Goal: Navigation & Orientation: Find specific page/section

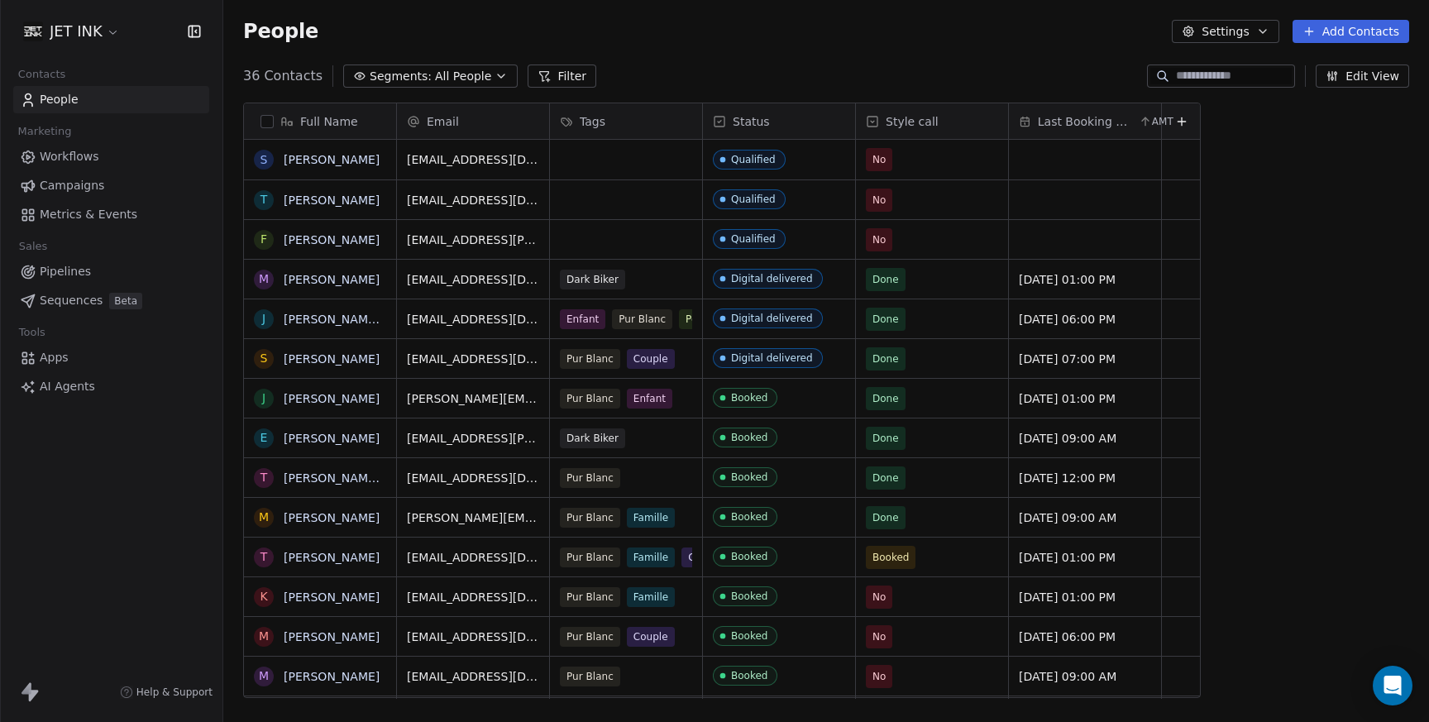
scroll to position [635, 1206]
click at [332, 558] on link "[PERSON_NAME]" at bounding box center [332, 557] width 96 height 13
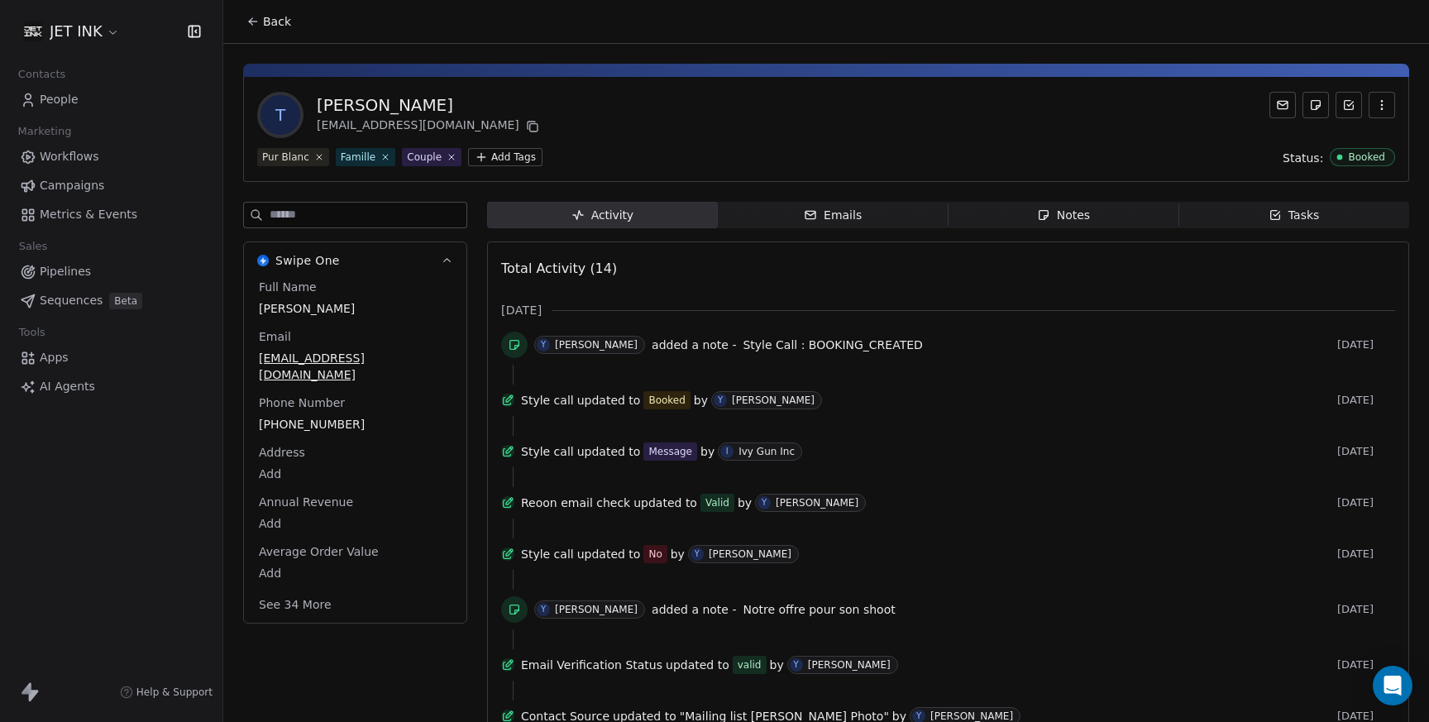
click at [256, 23] on icon at bounding box center [252, 21] width 13 height 13
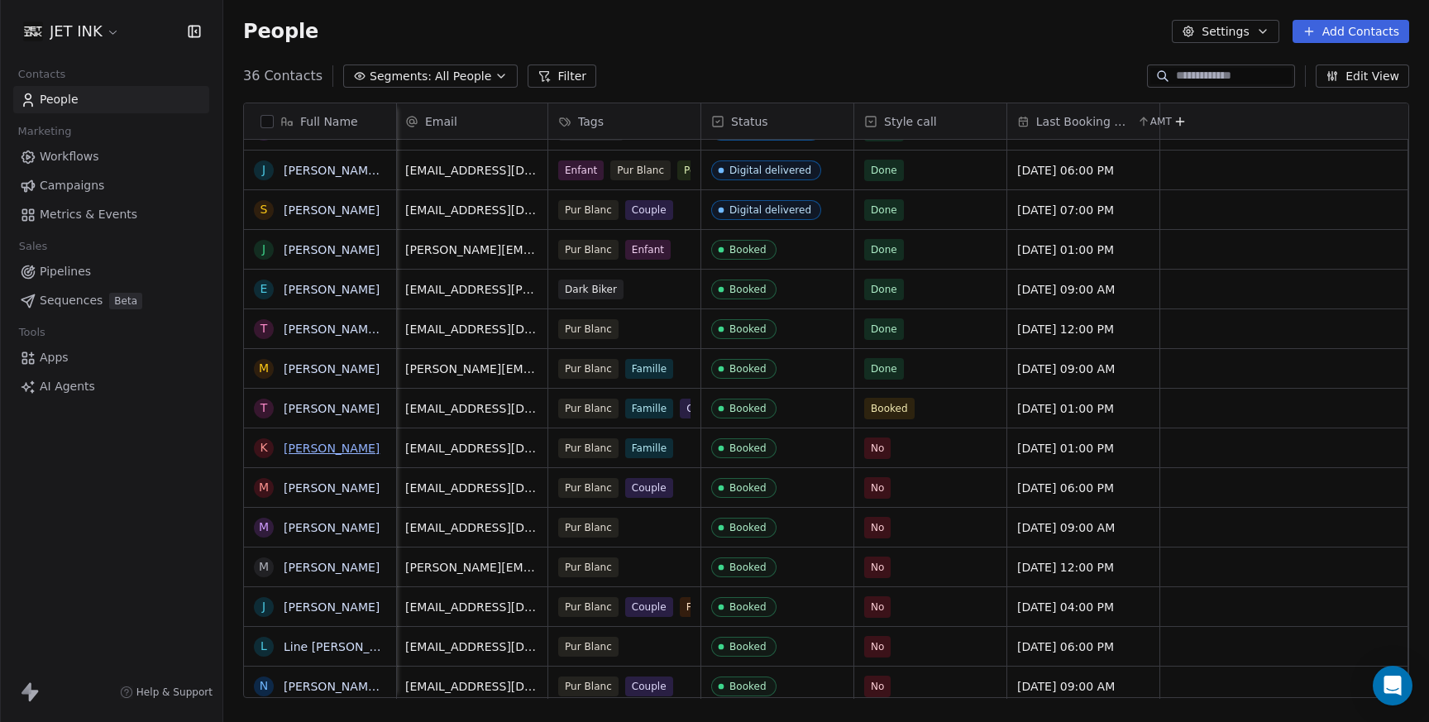
click at [330, 447] on link "[PERSON_NAME]" at bounding box center [332, 448] width 96 height 13
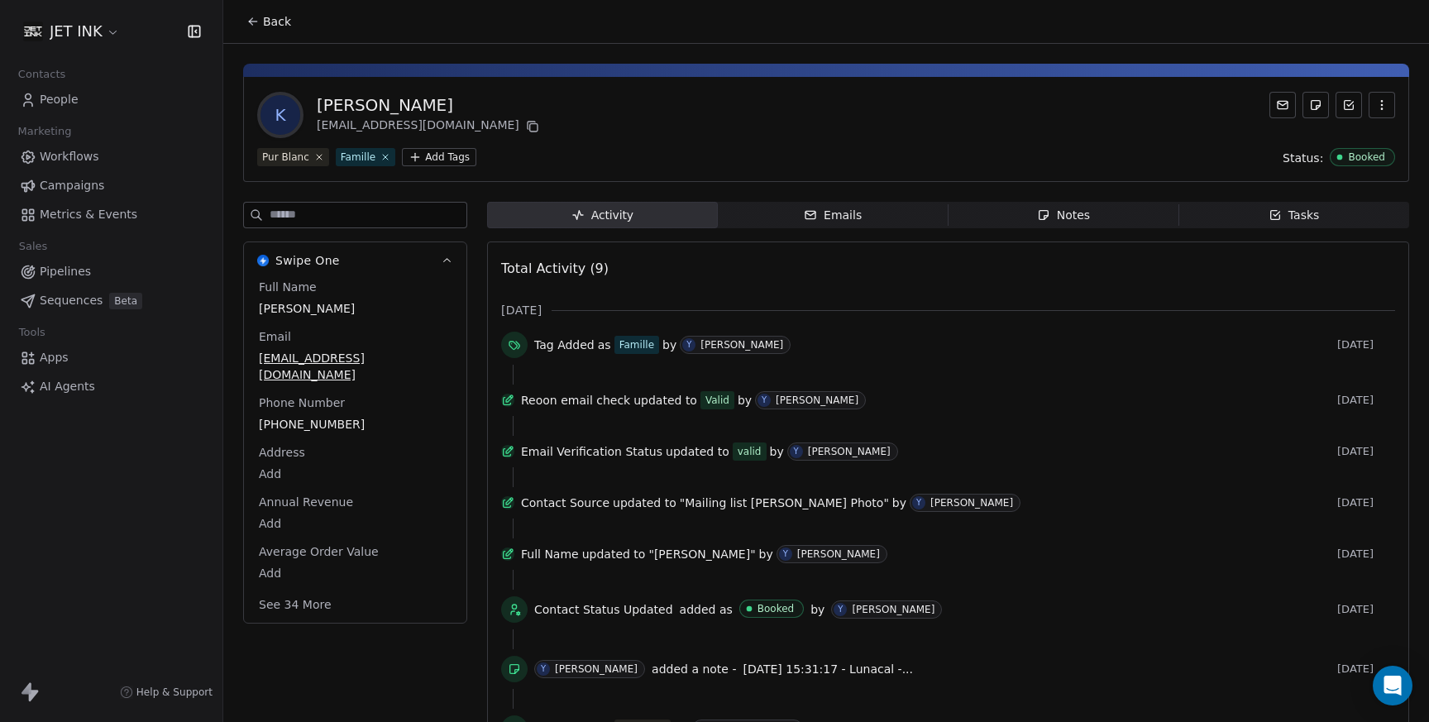
click at [58, 101] on span "People" at bounding box center [59, 99] width 39 height 17
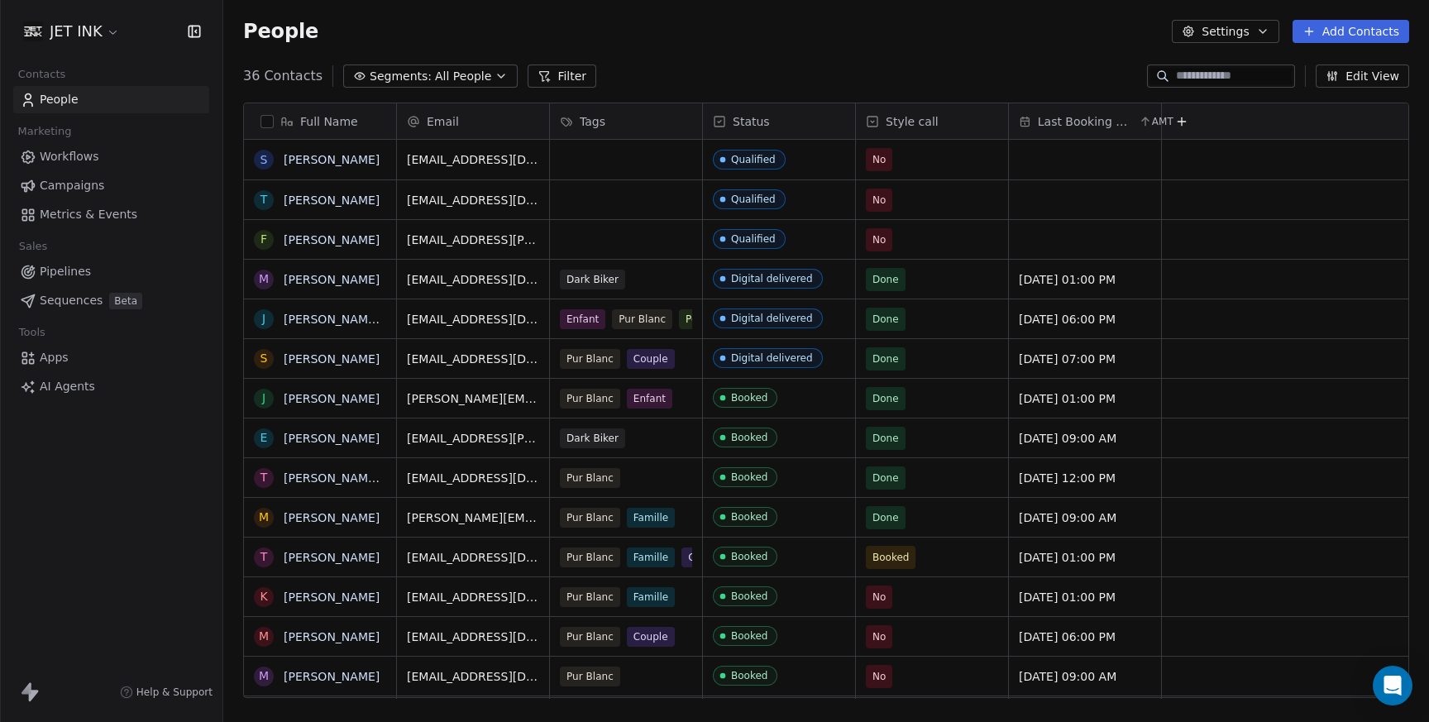
scroll to position [635, 1206]
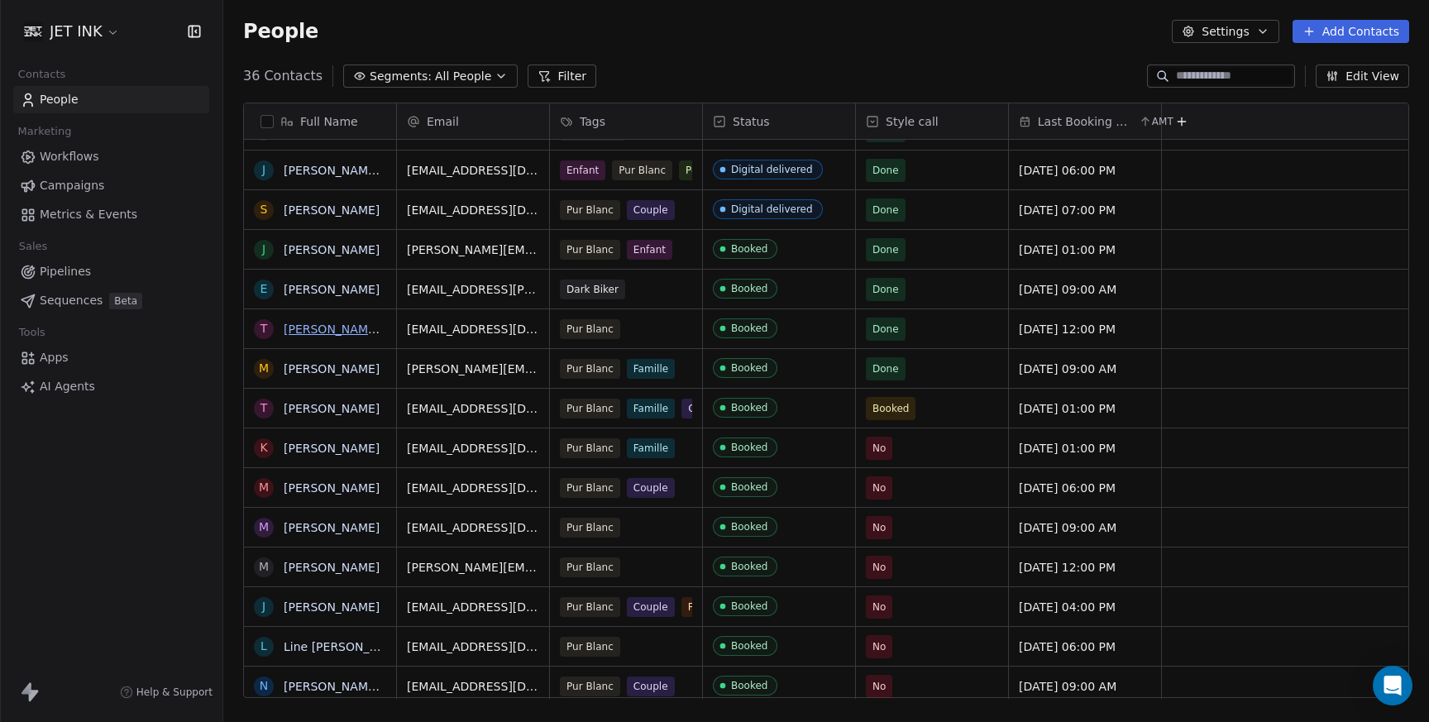
click at [328, 335] on link "[PERSON_NAME] [PERSON_NAME]" at bounding box center [382, 329] width 196 height 13
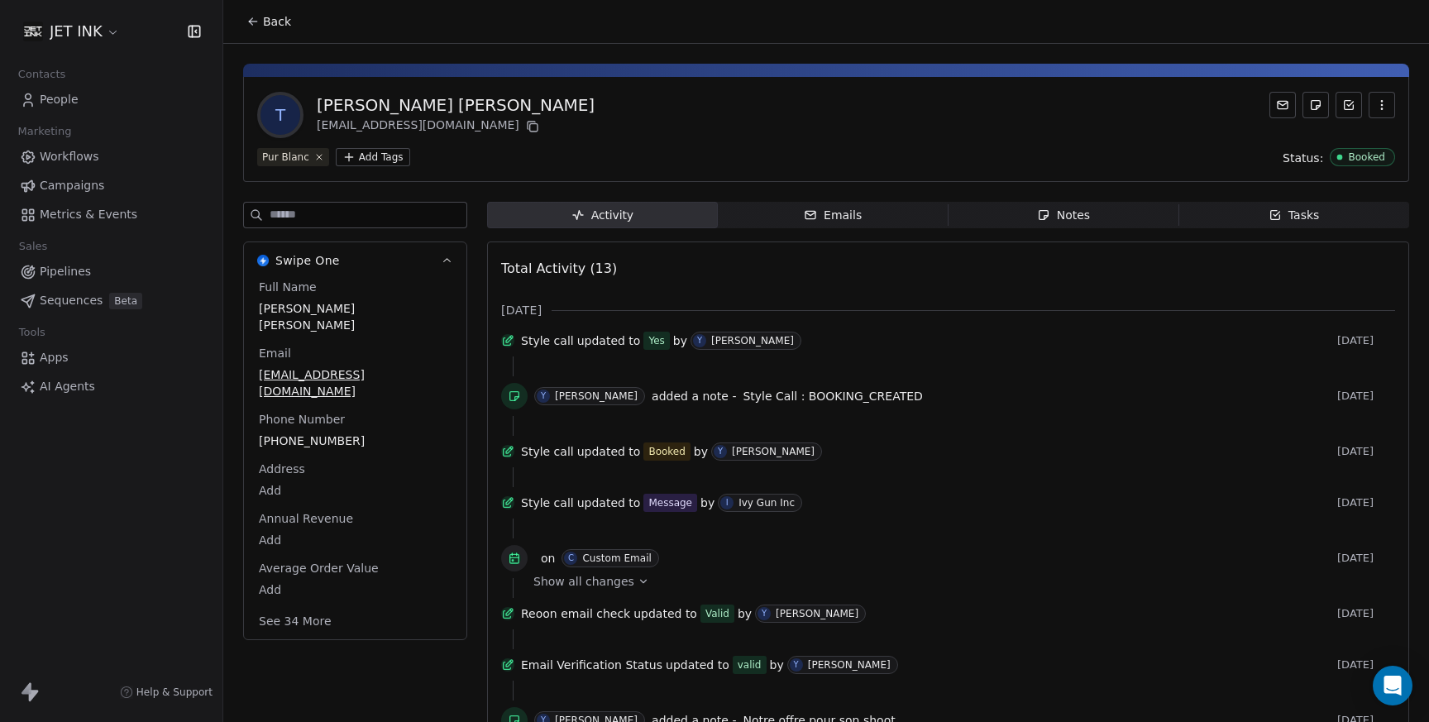
click at [55, 102] on span "People" at bounding box center [59, 99] width 39 height 17
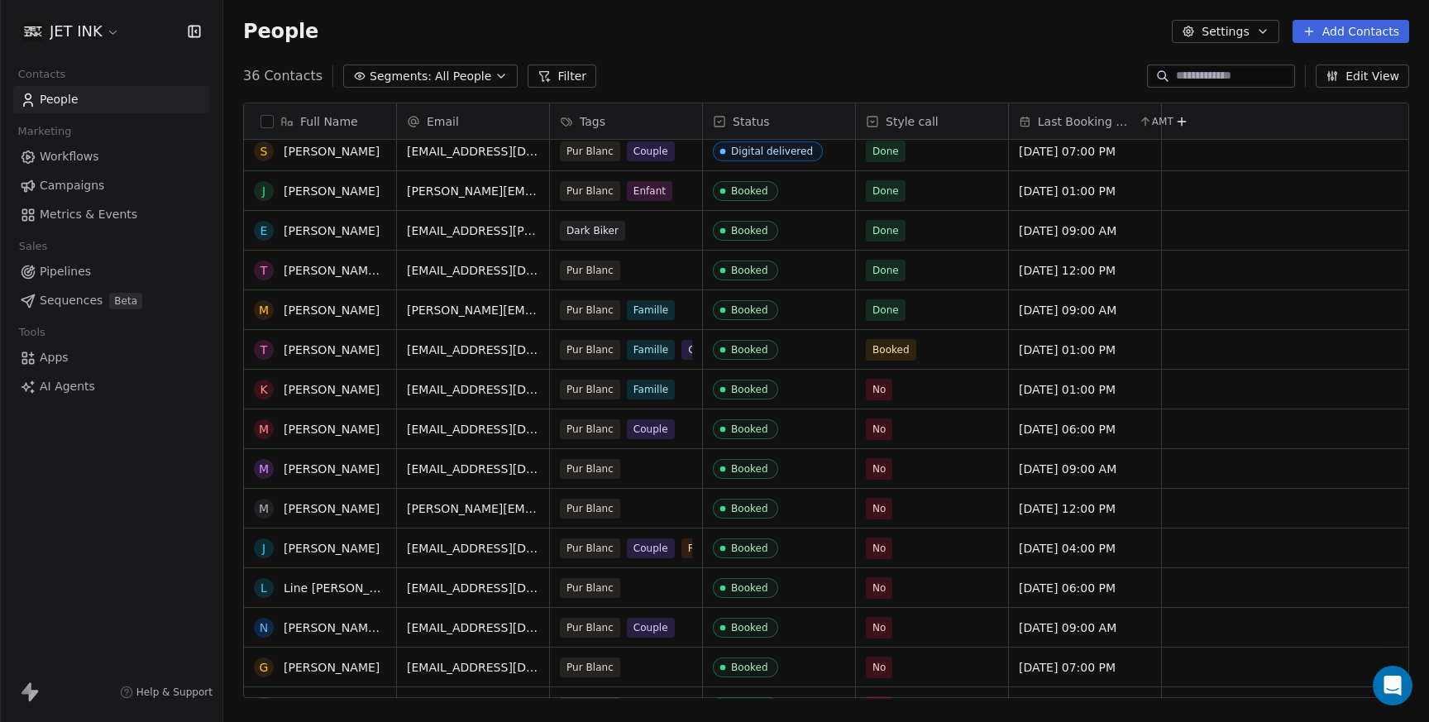
scroll to position [209, 0]
click at [340, 391] on link "[PERSON_NAME]" at bounding box center [332, 387] width 96 height 13
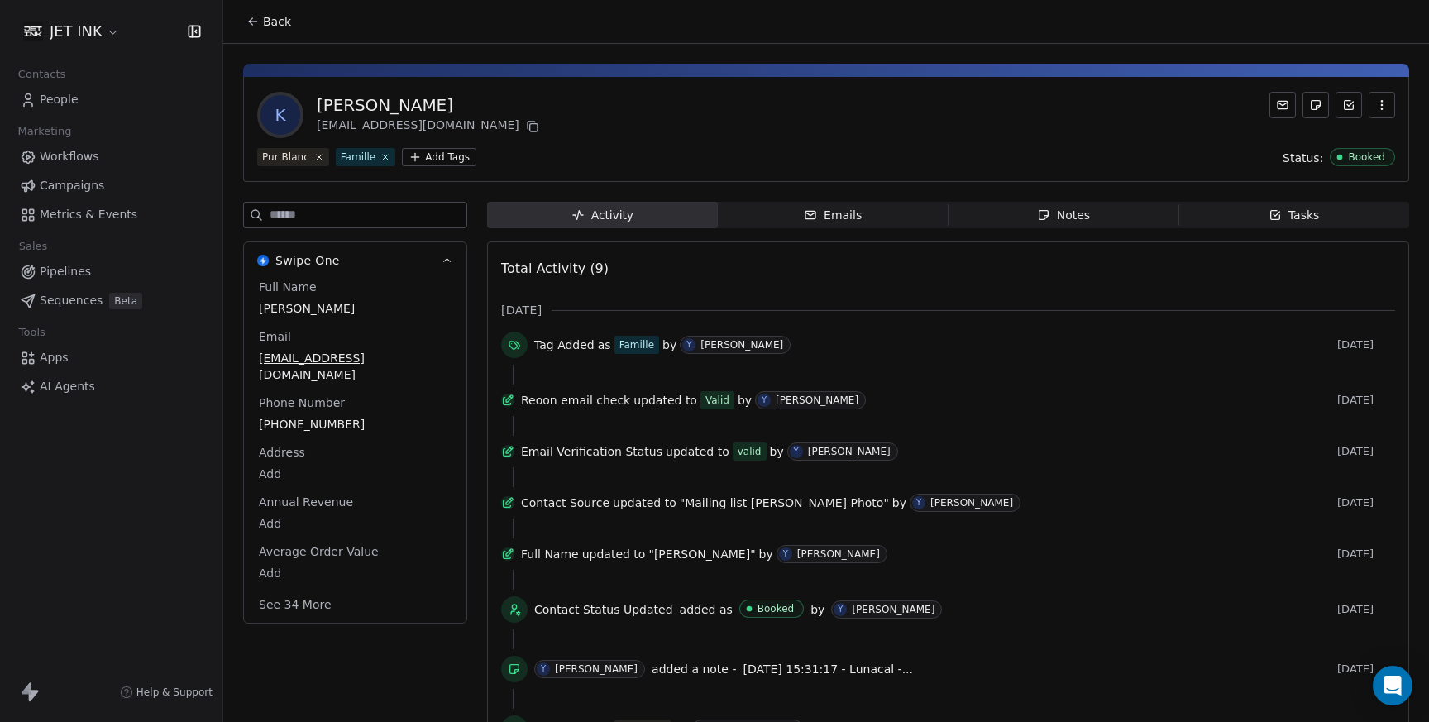
click at [1087, 208] on div "Notes" at bounding box center [1063, 215] width 53 height 17
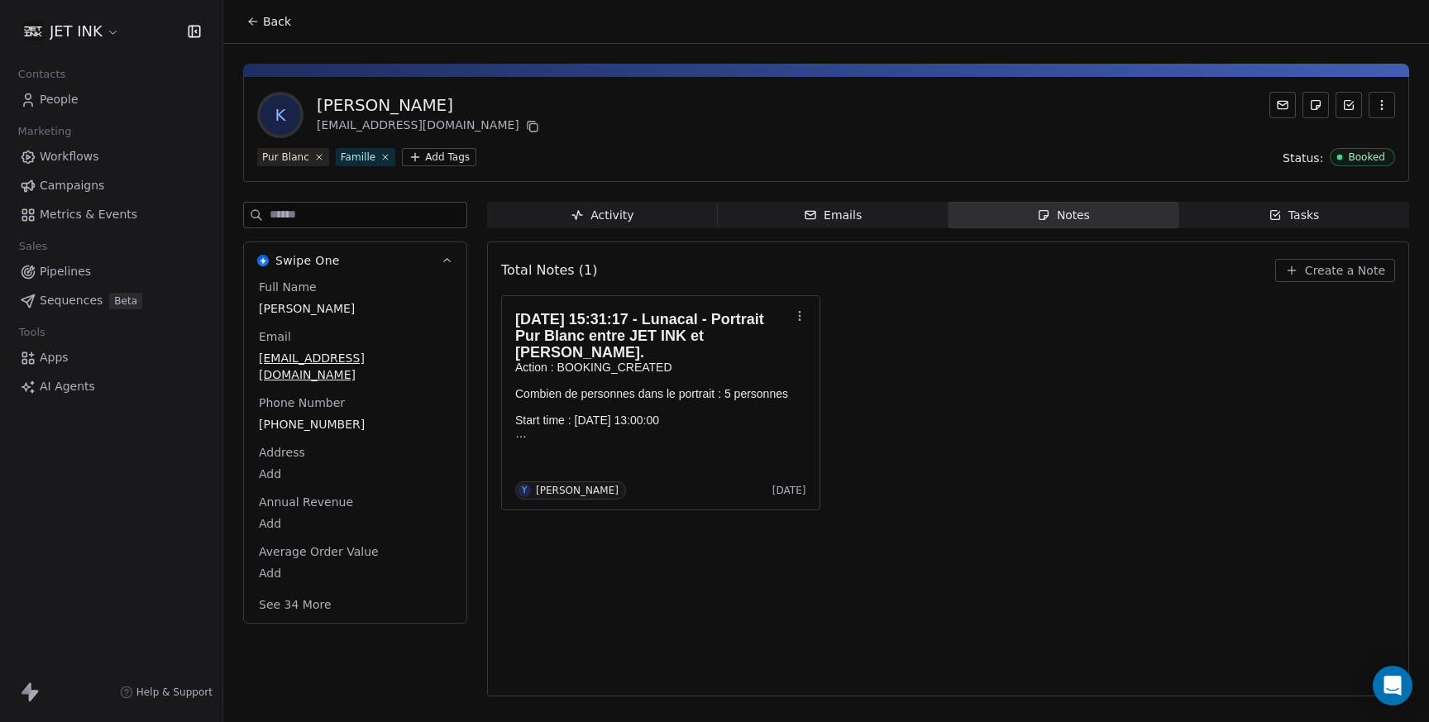
click at [1292, 213] on div "Tasks" at bounding box center [1294, 215] width 51 height 17
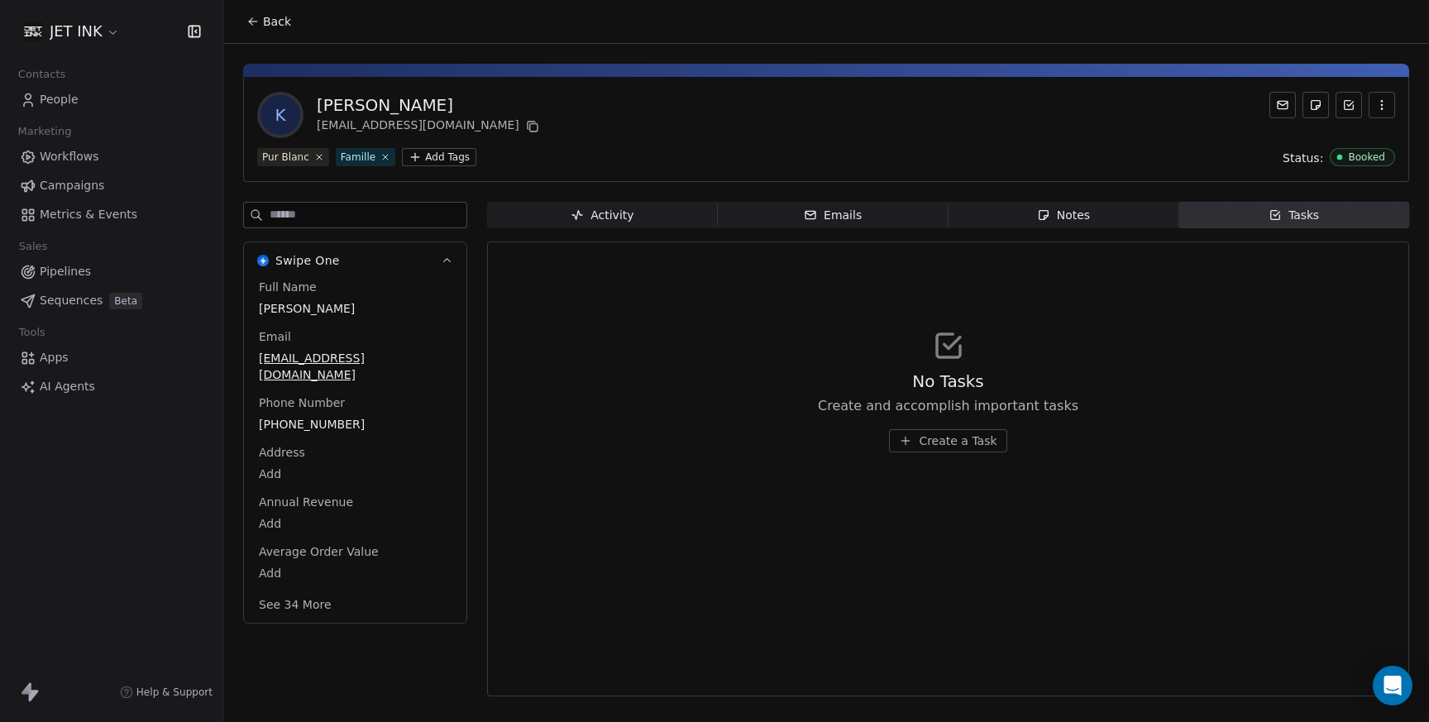
click at [1121, 212] on span "Notes Notes" at bounding box center [1064, 215] width 231 height 26
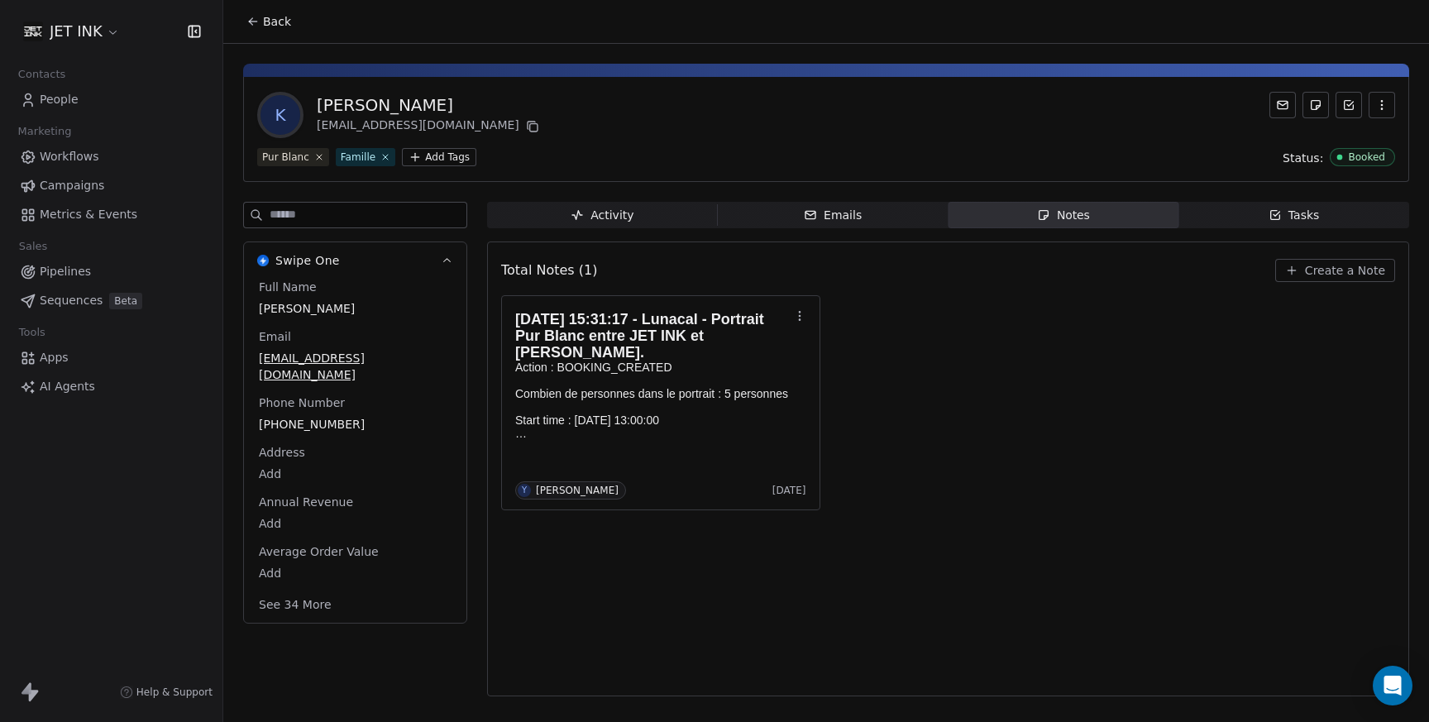
click at [591, 220] on div "Activity" at bounding box center [602, 215] width 63 height 17
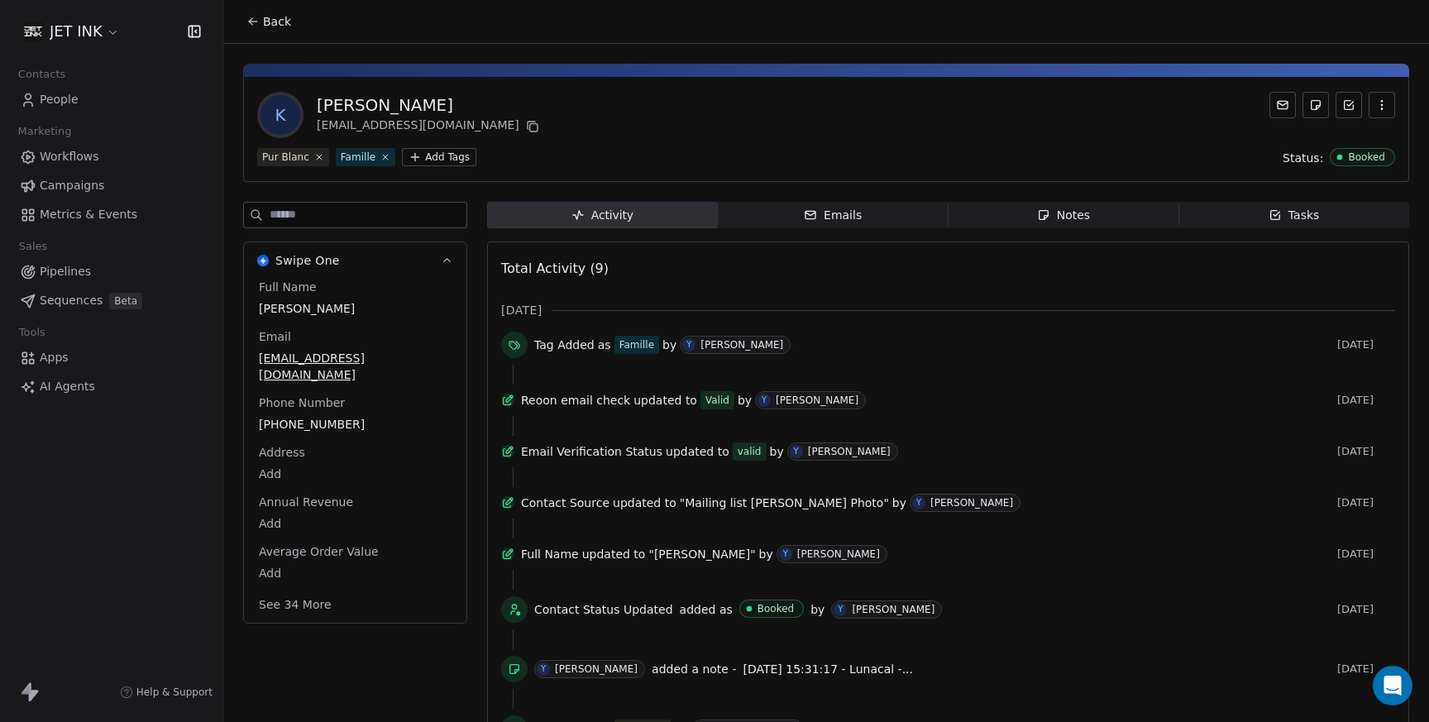
click at [64, 97] on span "People" at bounding box center [59, 99] width 39 height 17
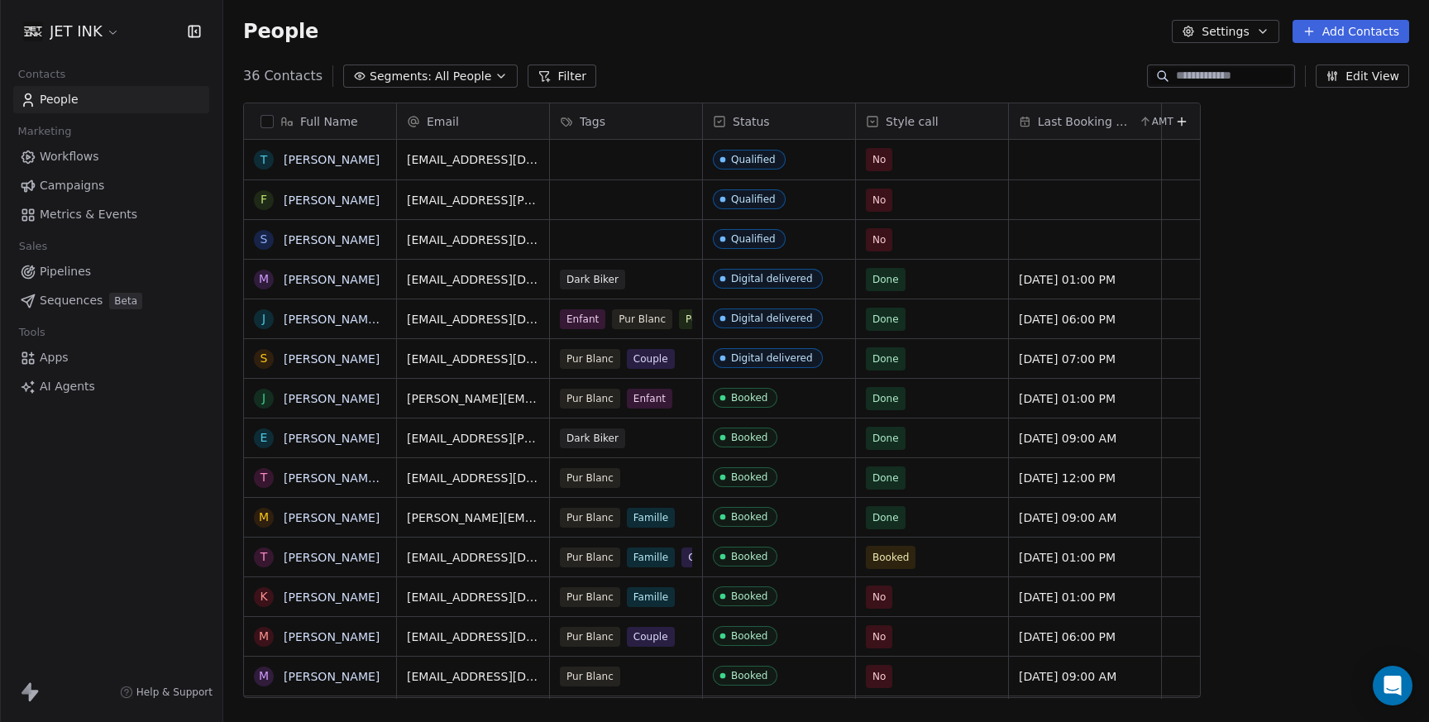
scroll to position [635, 1206]
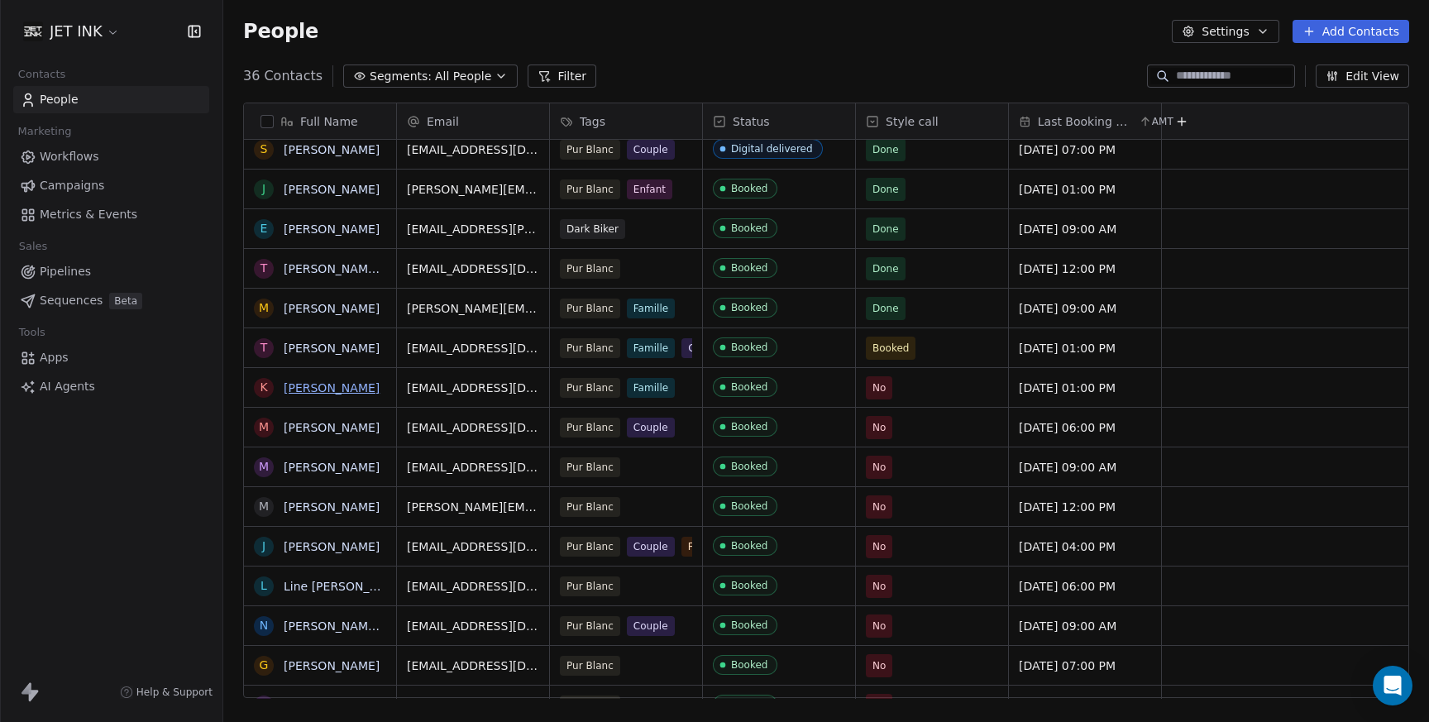
click at [351, 389] on link "[PERSON_NAME]" at bounding box center [332, 387] width 96 height 13
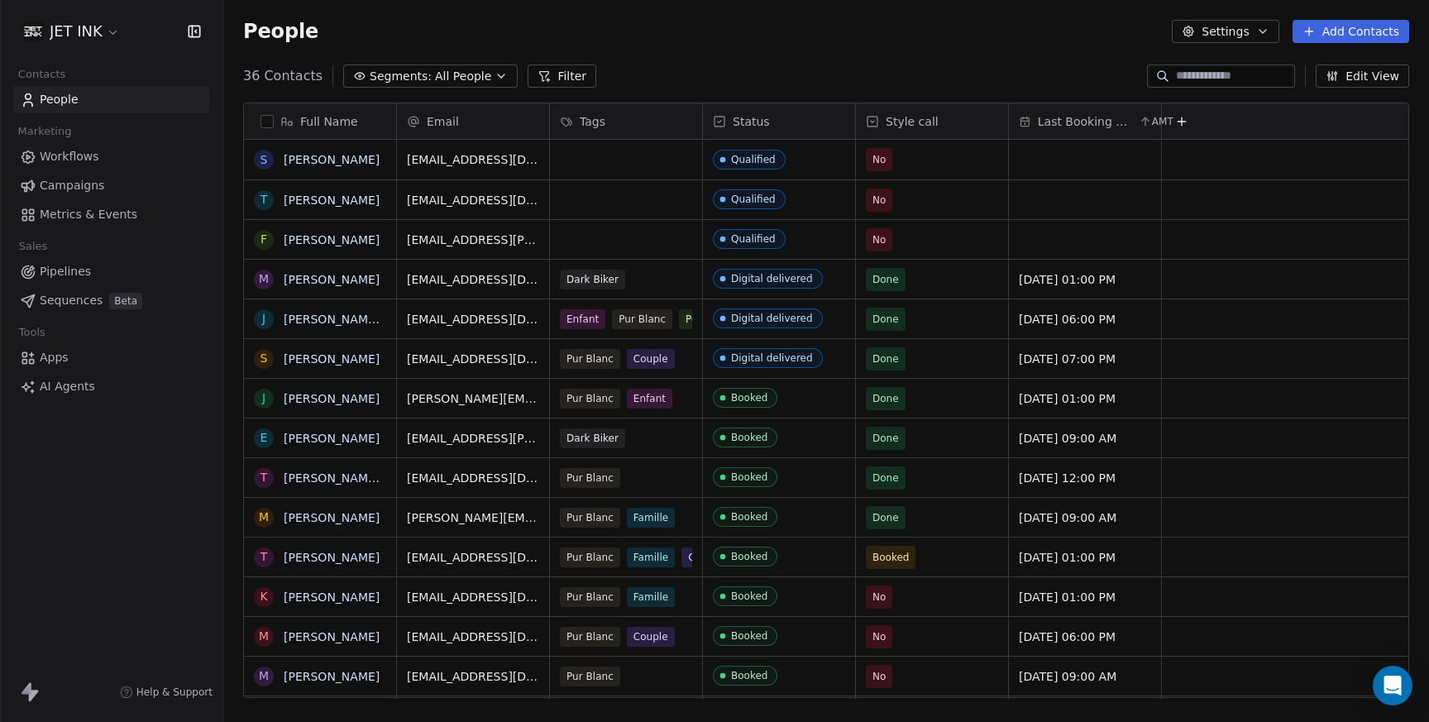
scroll to position [635, 1206]
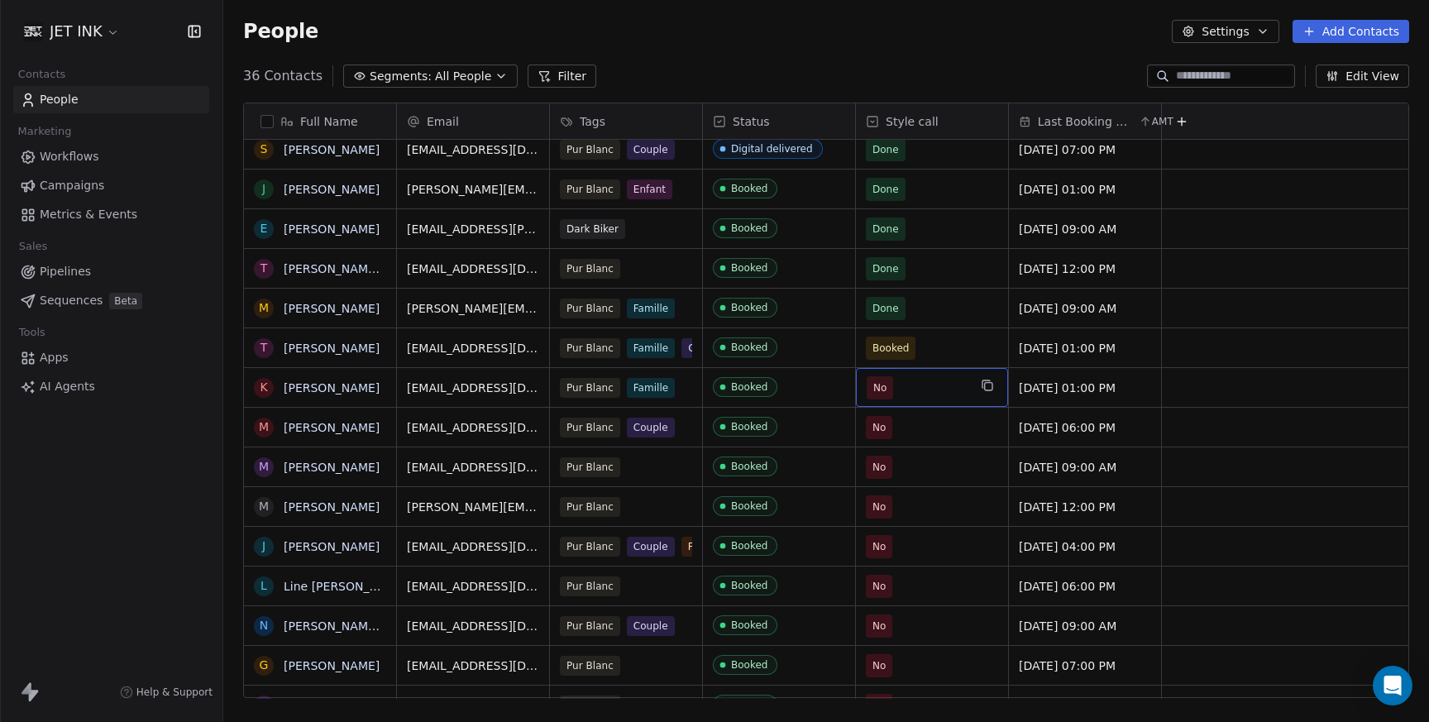
click at [885, 392] on span "No" at bounding box center [879, 388] width 13 height 17
click at [877, 389] on span "No" at bounding box center [879, 388] width 13 height 17
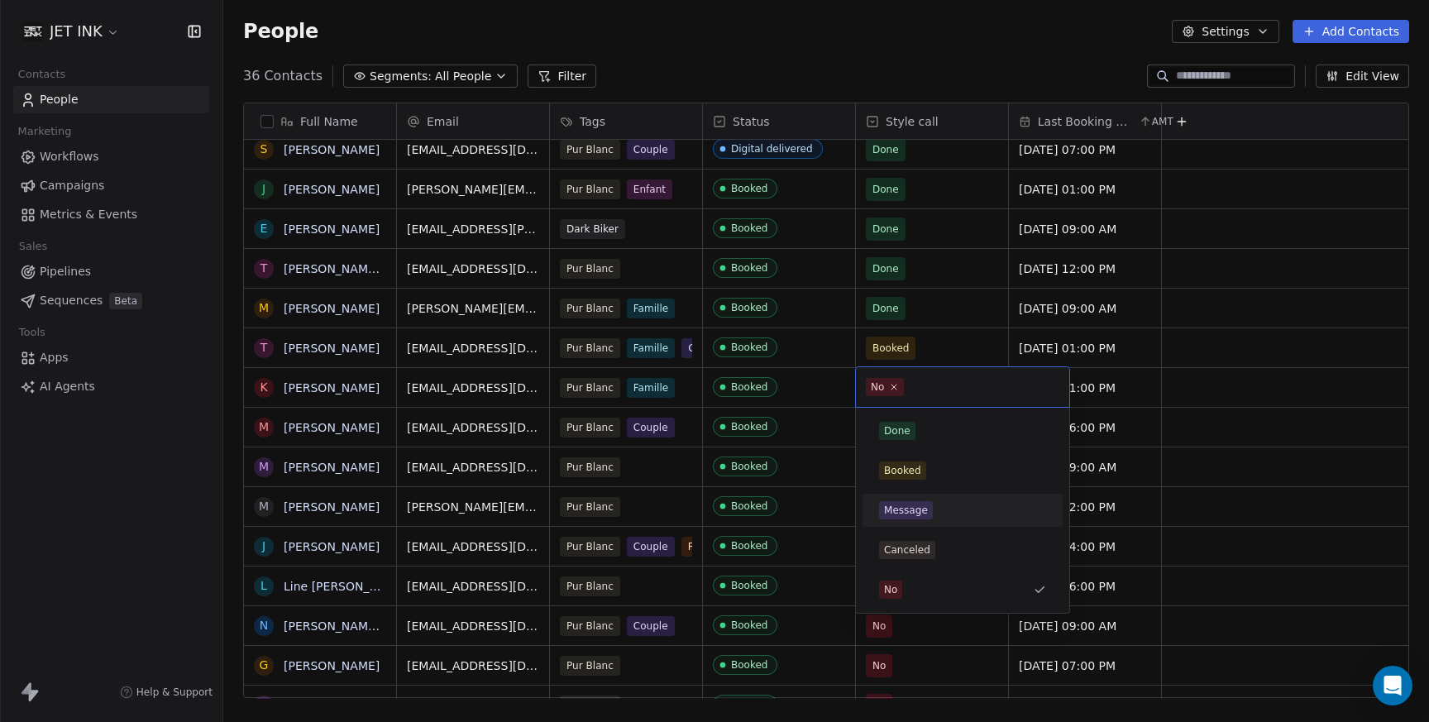
click at [905, 508] on div "Message" at bounding box center [906, 510] width 44 height 15
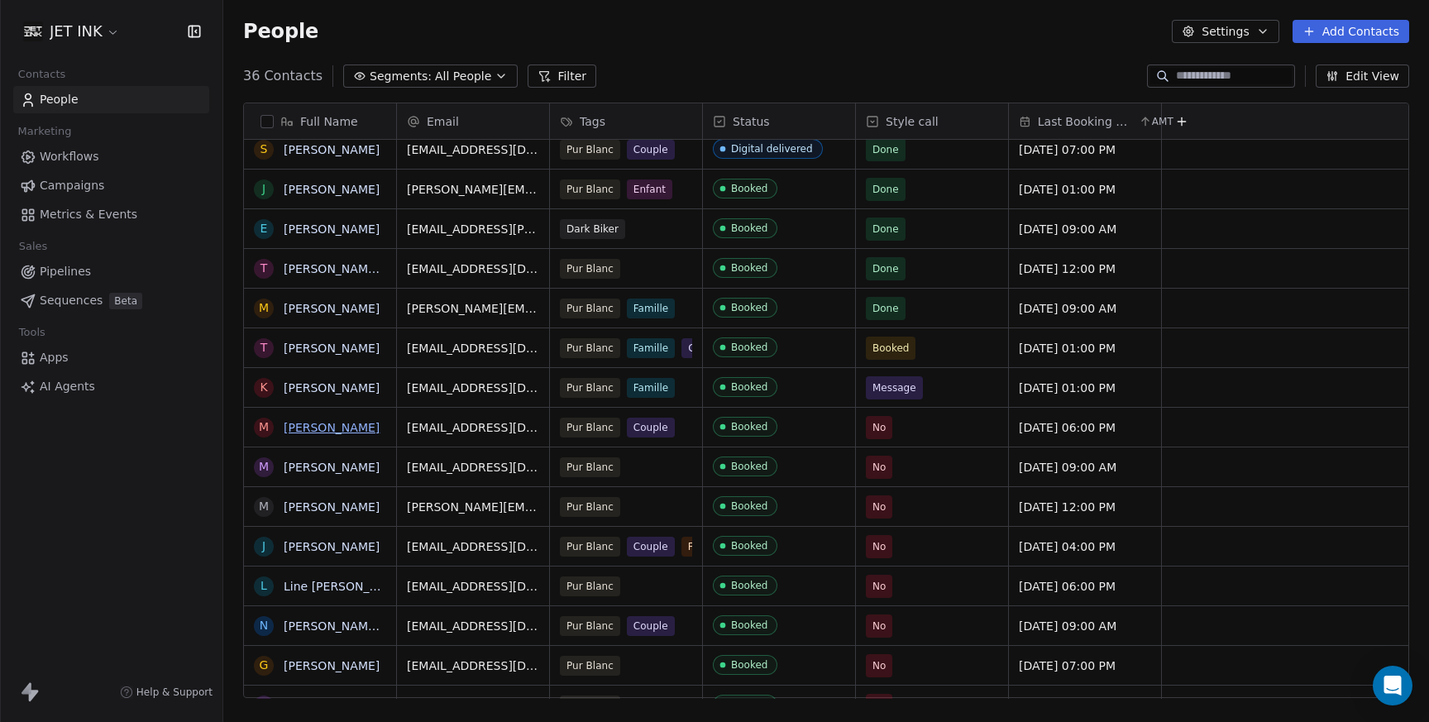
click at [348, 428] on link "[PERSON_NAME]" at bounding box center [332, 427] width 96 height 13
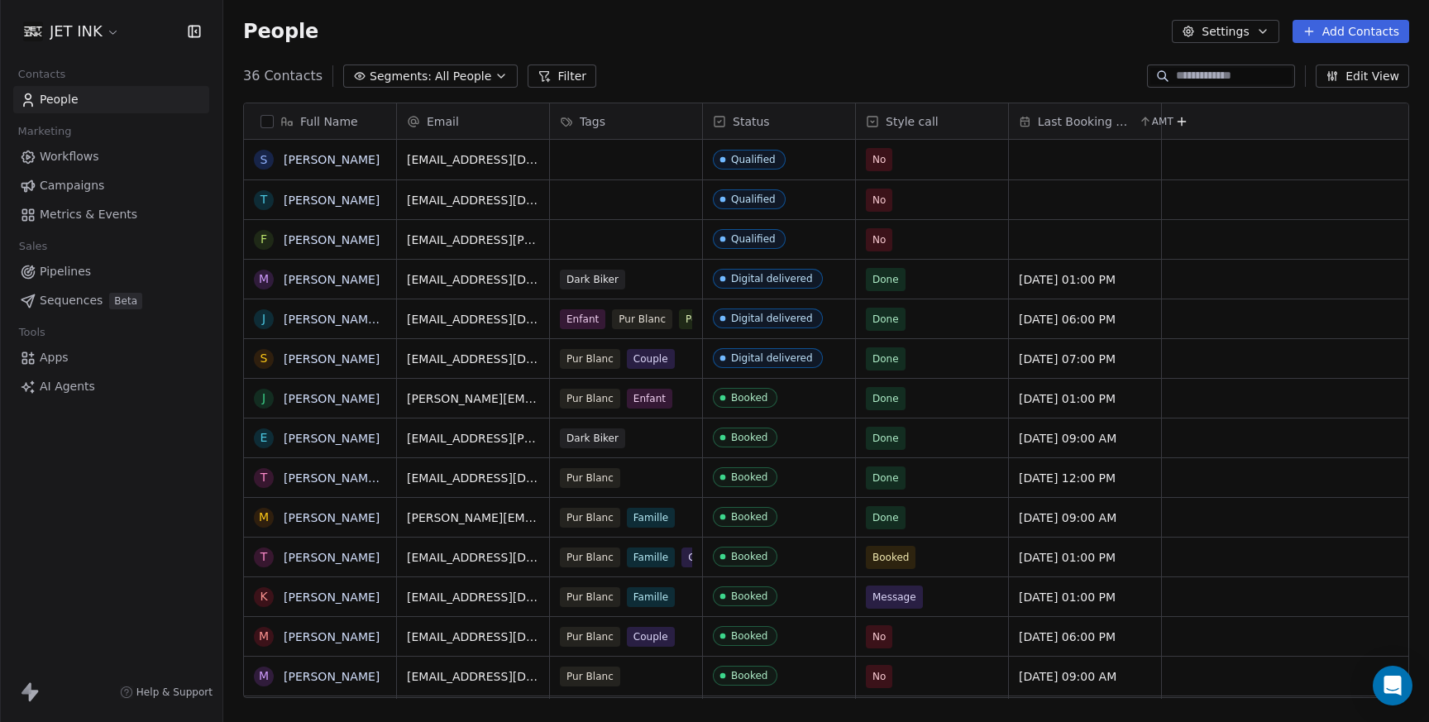
scroll to position [635, 1206]
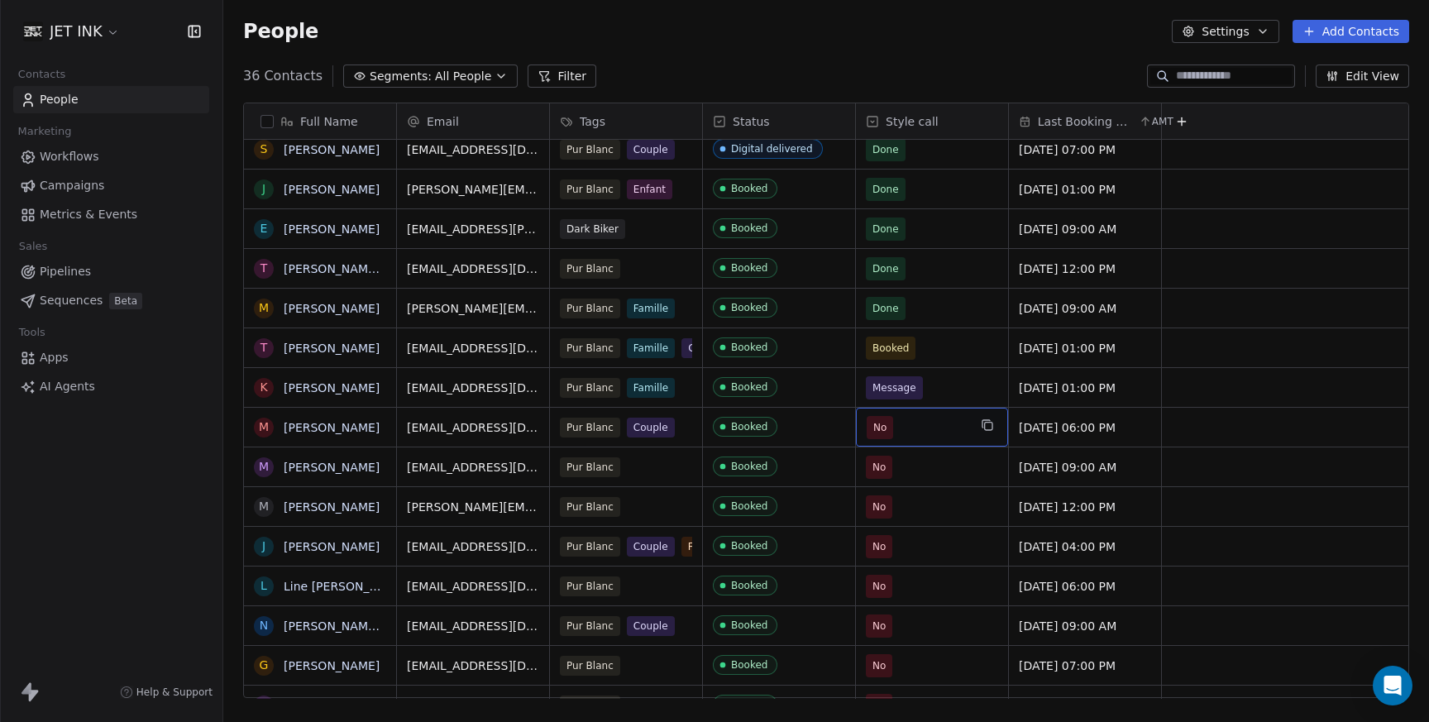
click at [887, 429] on span "No" at bounding box center [880, 427] width 26 height 23
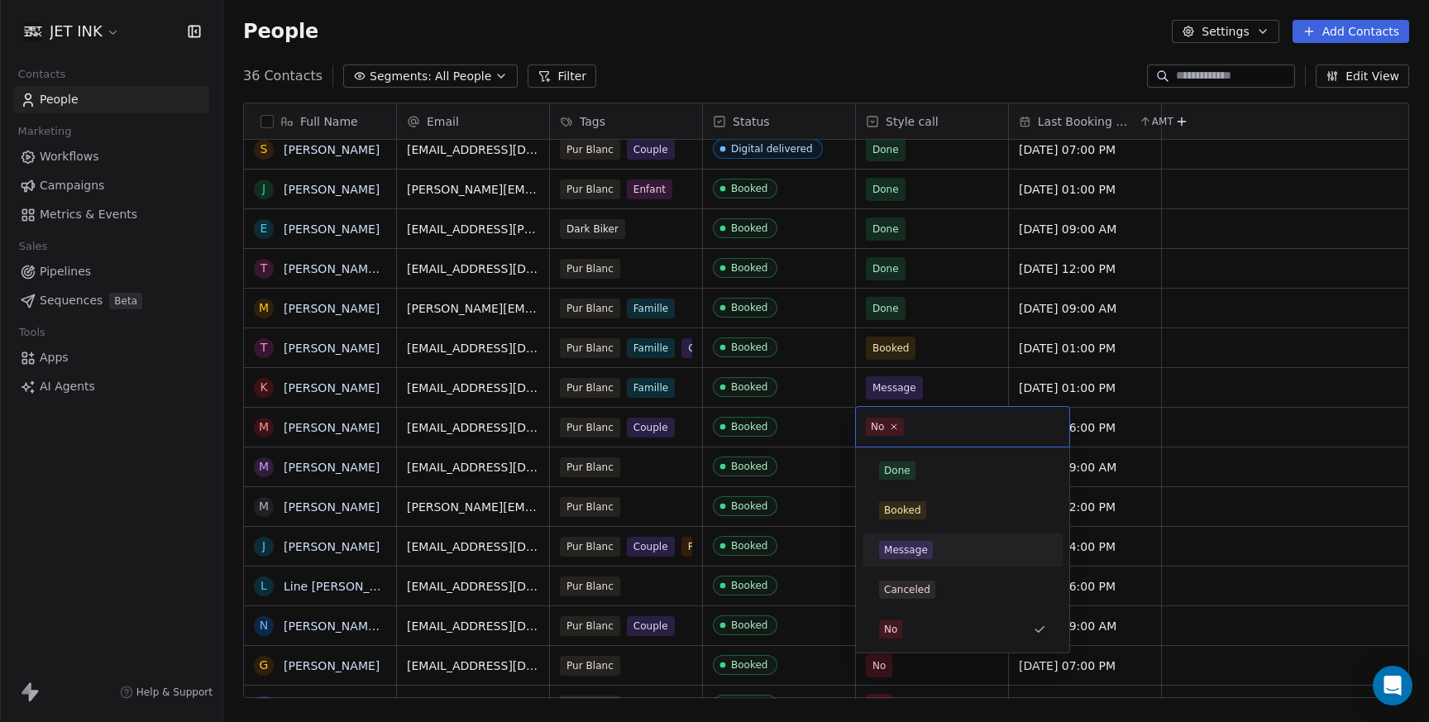
click at [898, 551] on div "Message" at bounding box center [906, 550] width 44 height 15
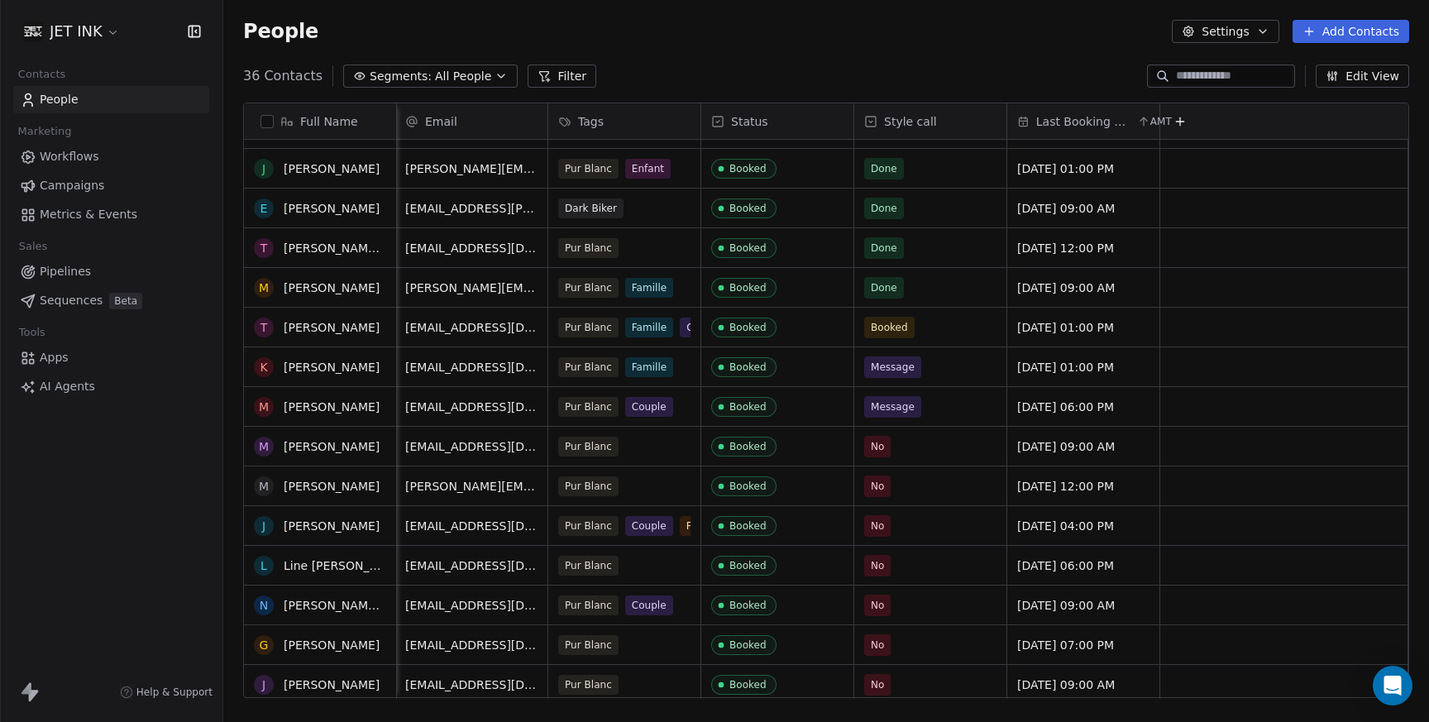
scroll to position [218, 0]
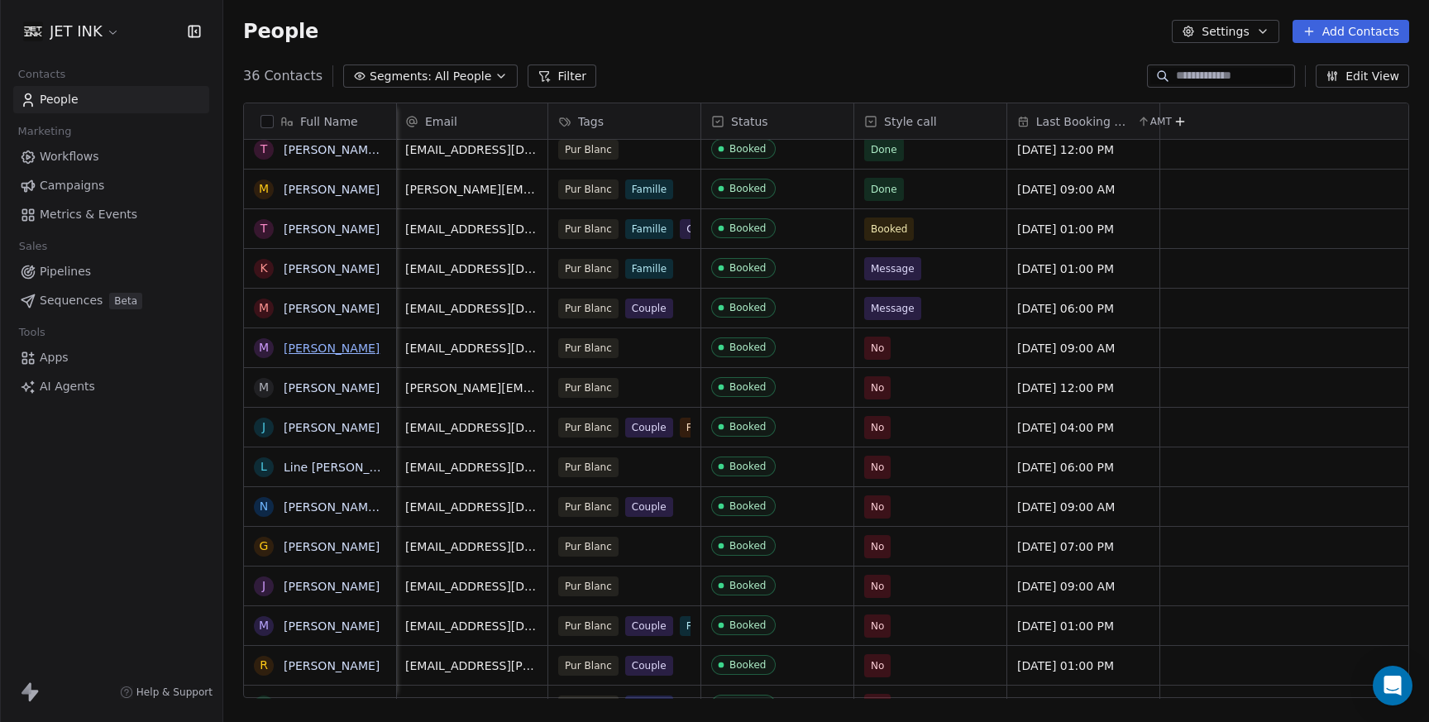
click at [305, 349] on link "[PERSON_NAME]" at bounding box center [332, 348] width 96 height 13
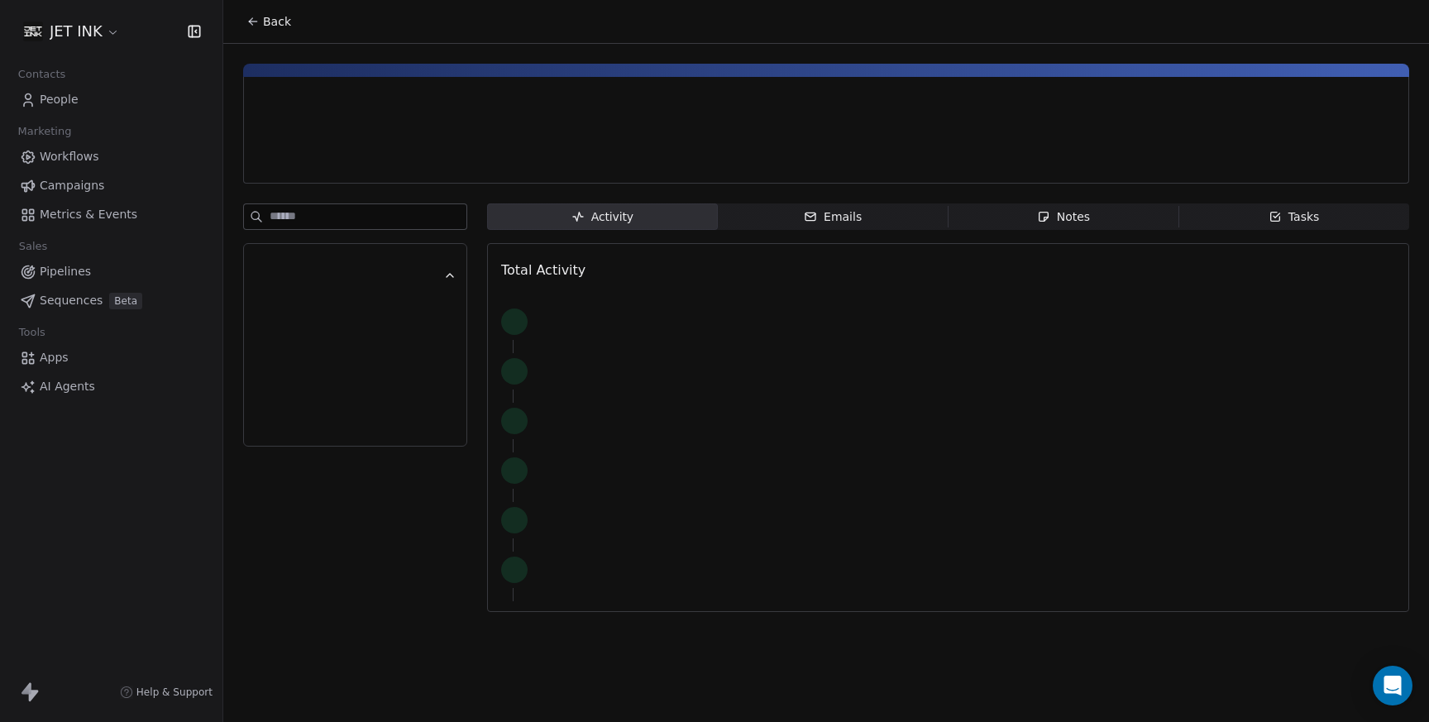
click at [305, 349] on div at bounding box center [354, 356] width 179 height 33
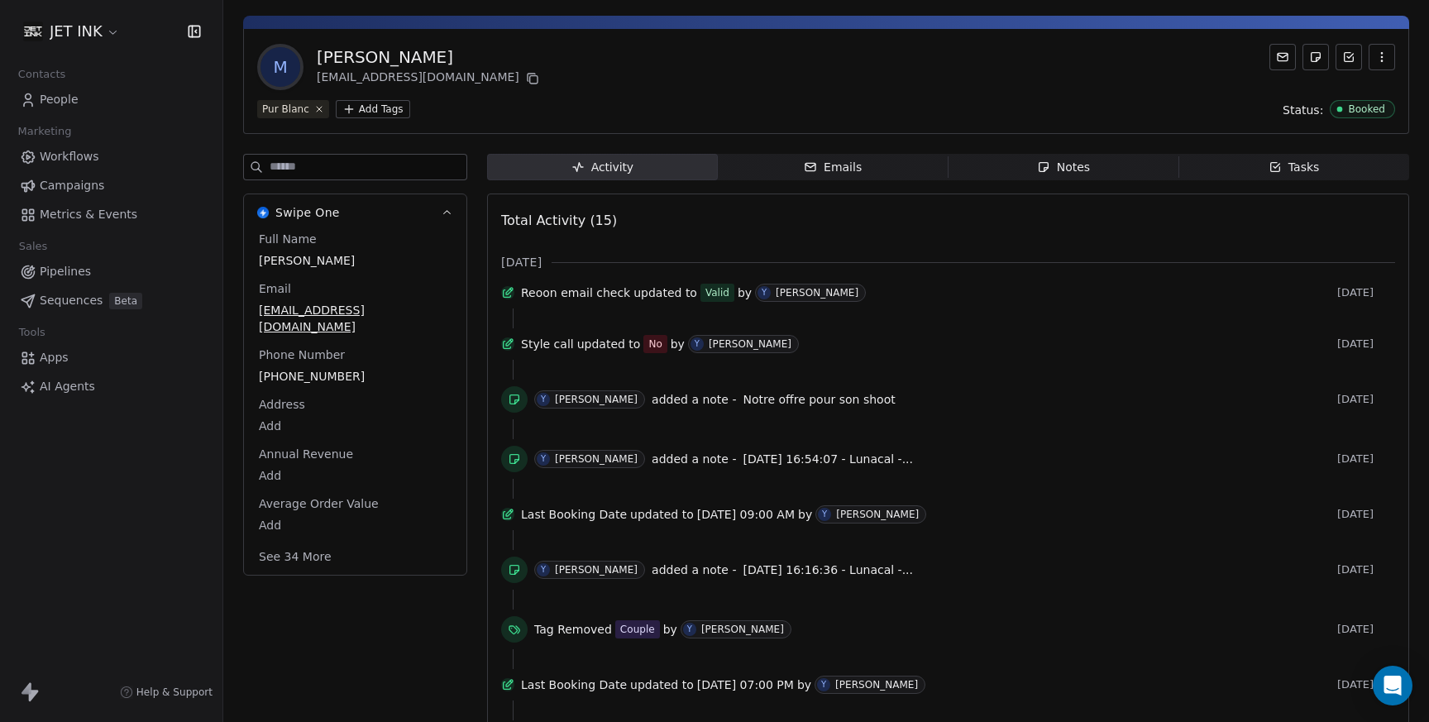
scroll to position [52, 0]
